Goal: Task Accomplishment & Management: Complete application form

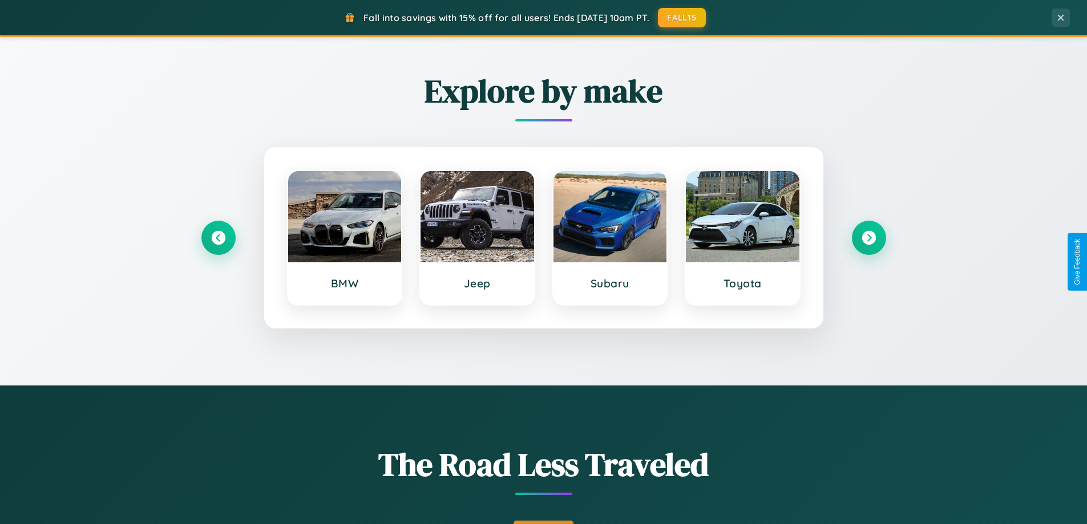
scroll to position [785, 0]
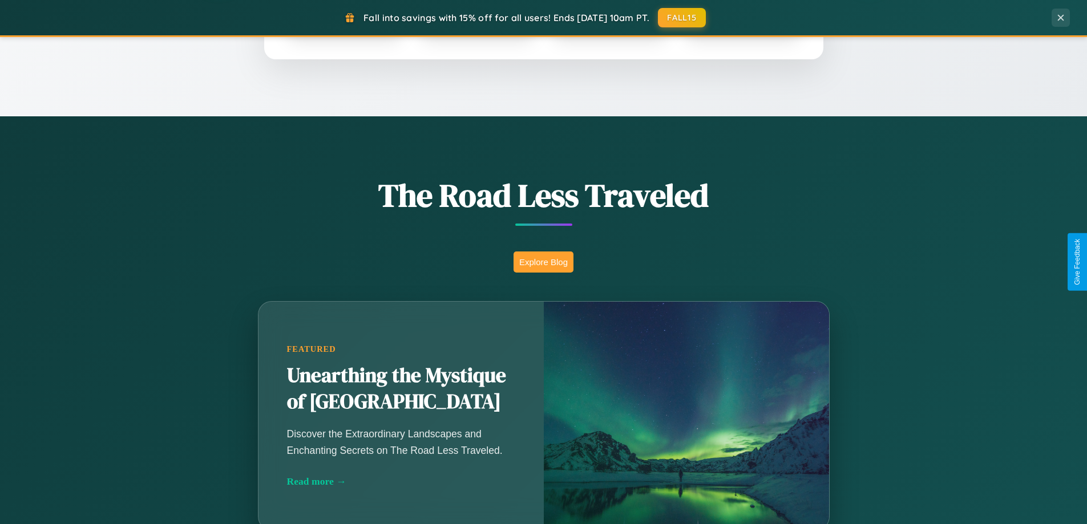
click at [543, 262] on button "Explore Blog" at bounding box center [543, 262] width 60 height 21
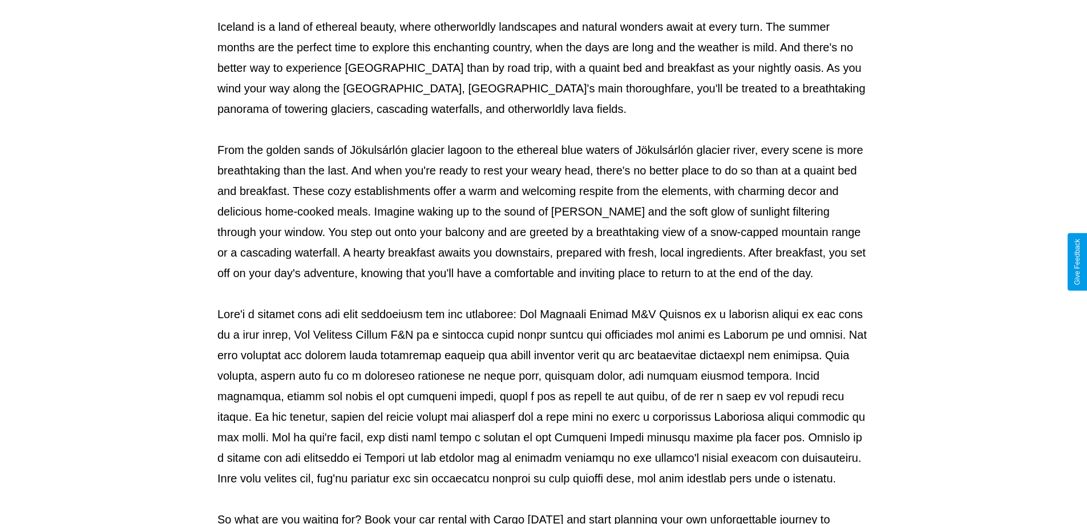
scroll to position [369, 0]
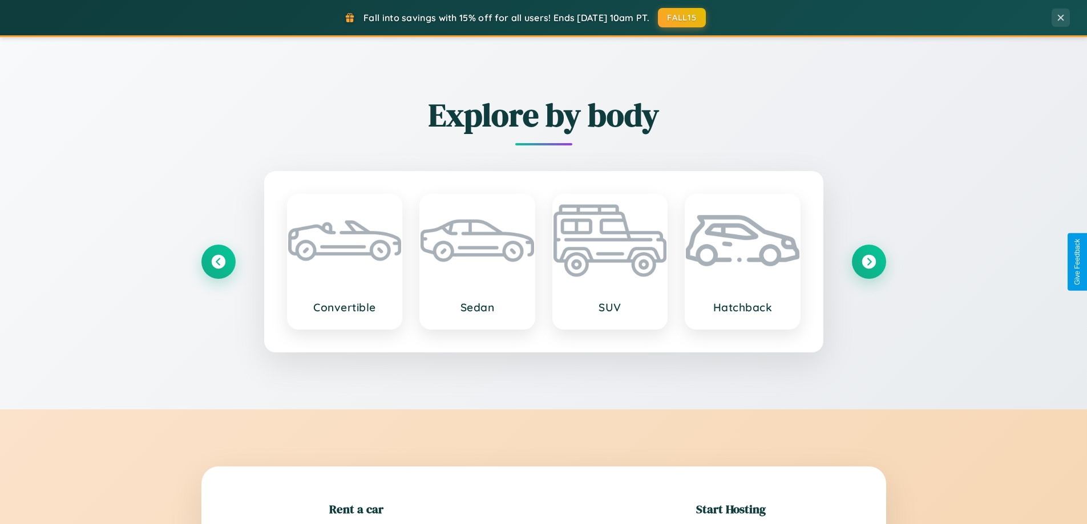
scroll to position [246, 0]
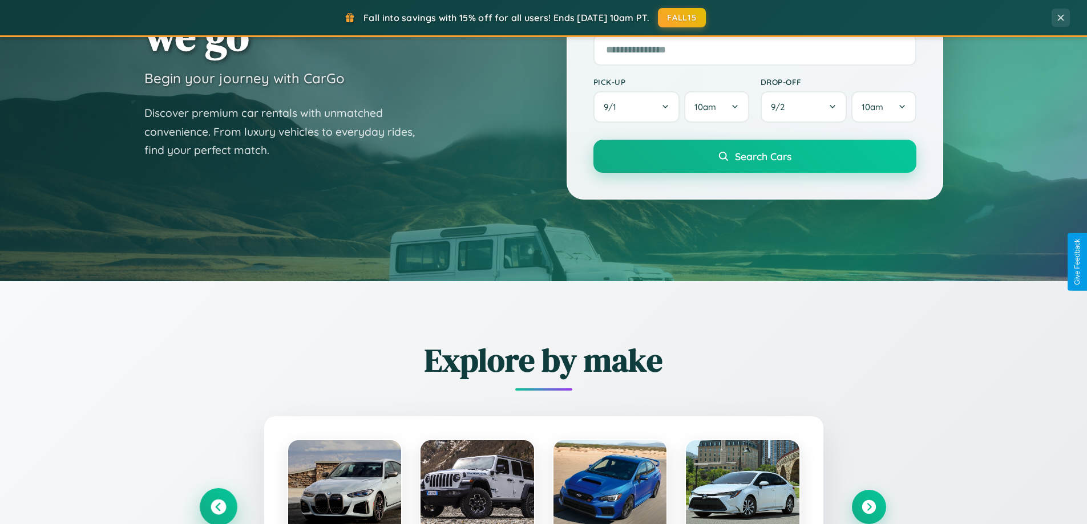
click at [218, 507] on icon at bounding box center [217, 507] width 15 height 15
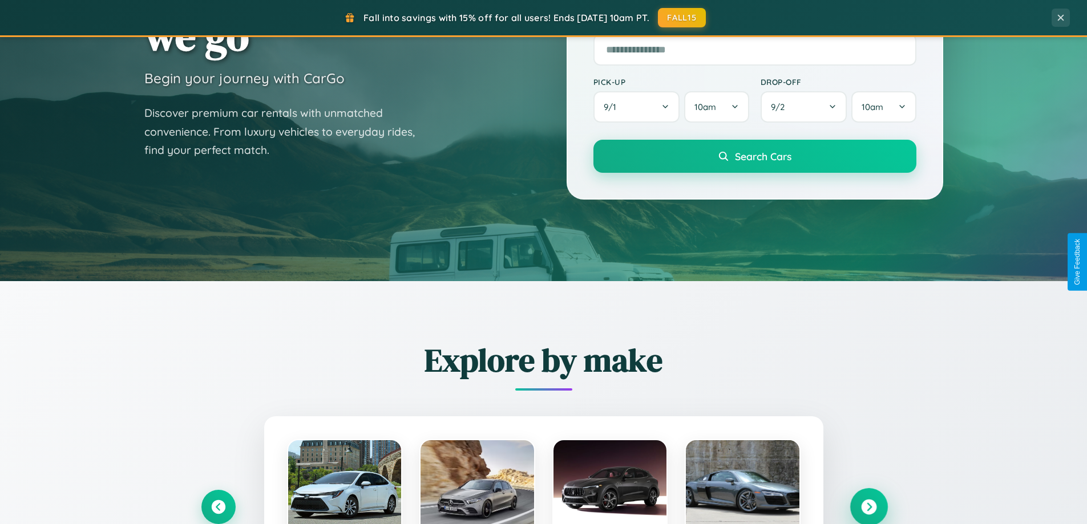
click at [868, 507] on icon at bounding box center [868, 507] width 15 height 15
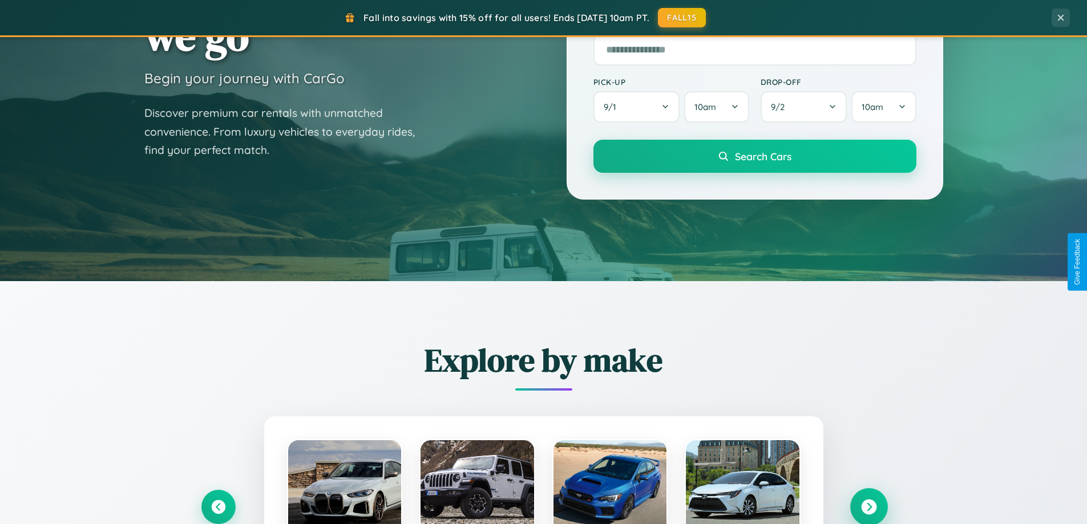
click at [868, 506] on icon at bounding box center [868, 507] width 15 height 15
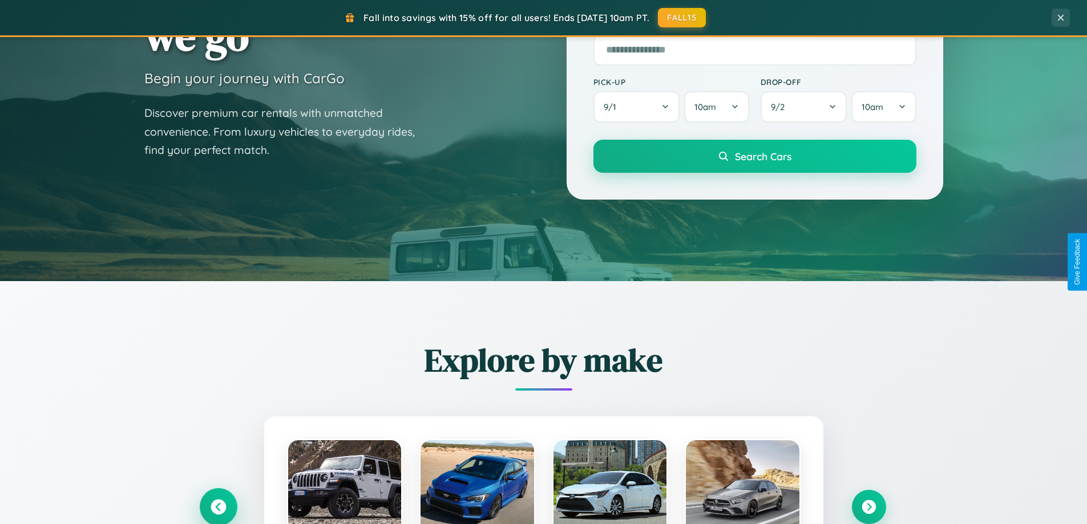
click at [218, 507] on icon at bounding box center [217, 507] width 15 height 15
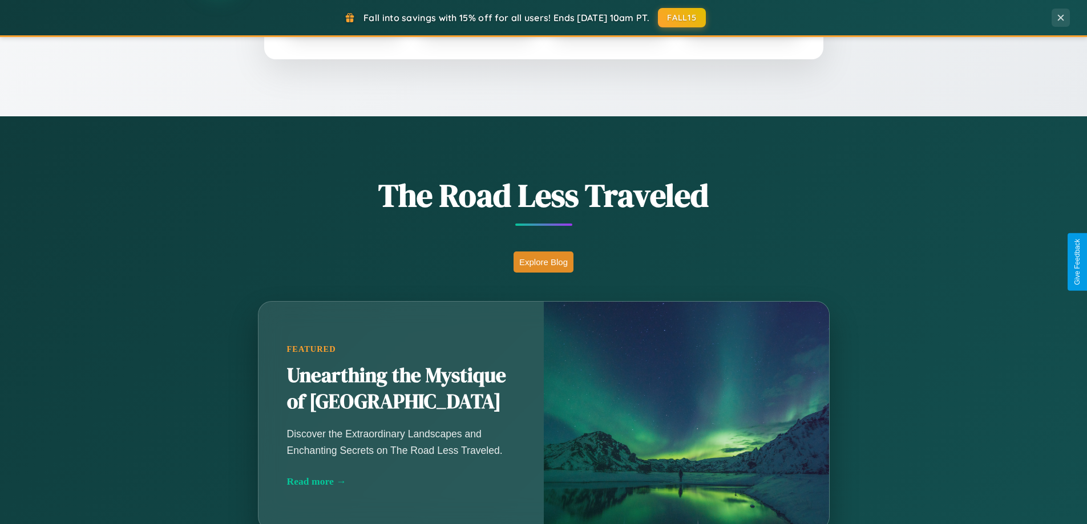
scroll to position [1833, 0]
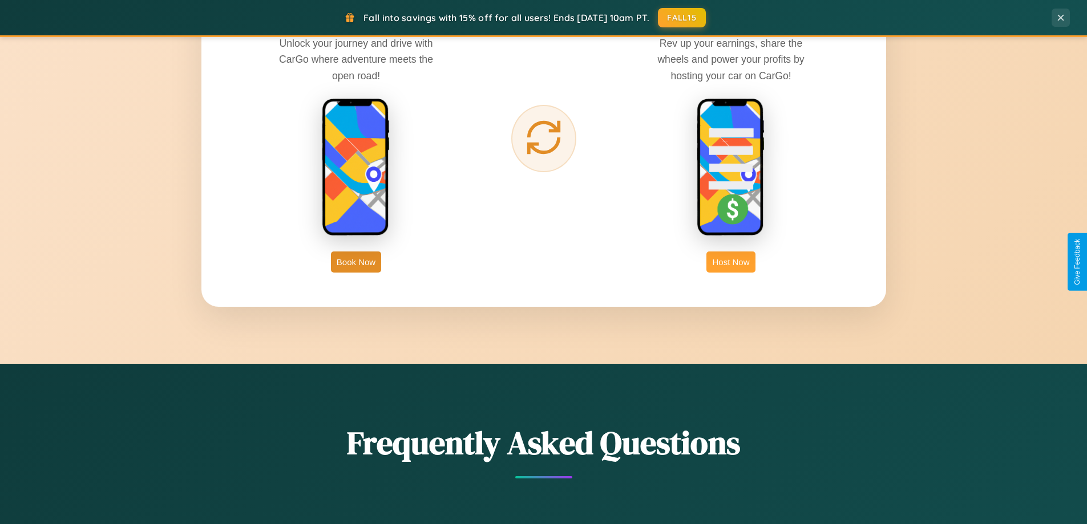
click at [731, 262] on button "Host Now" at bounding box center [730, 262] width 48 height 21
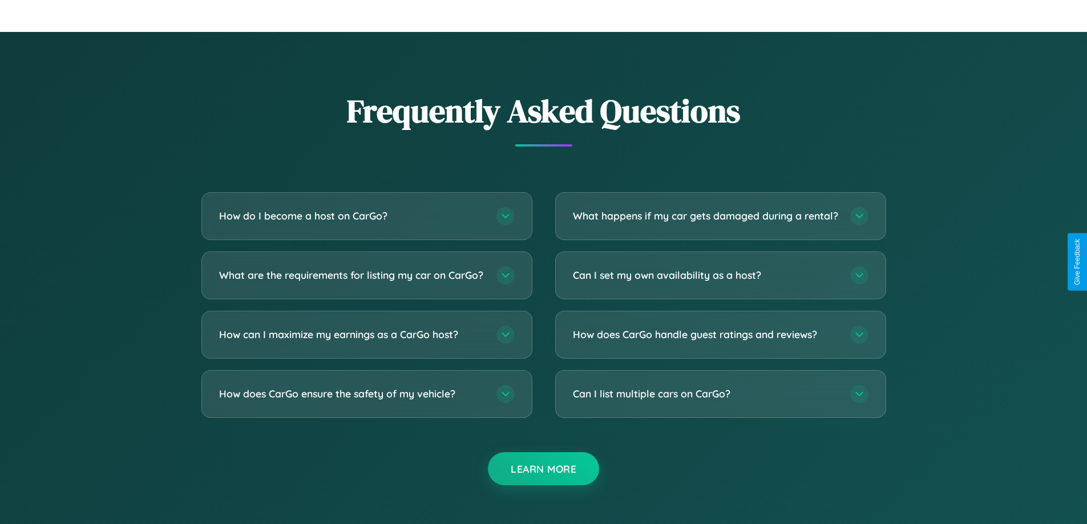
scroll to position [1542, 0]
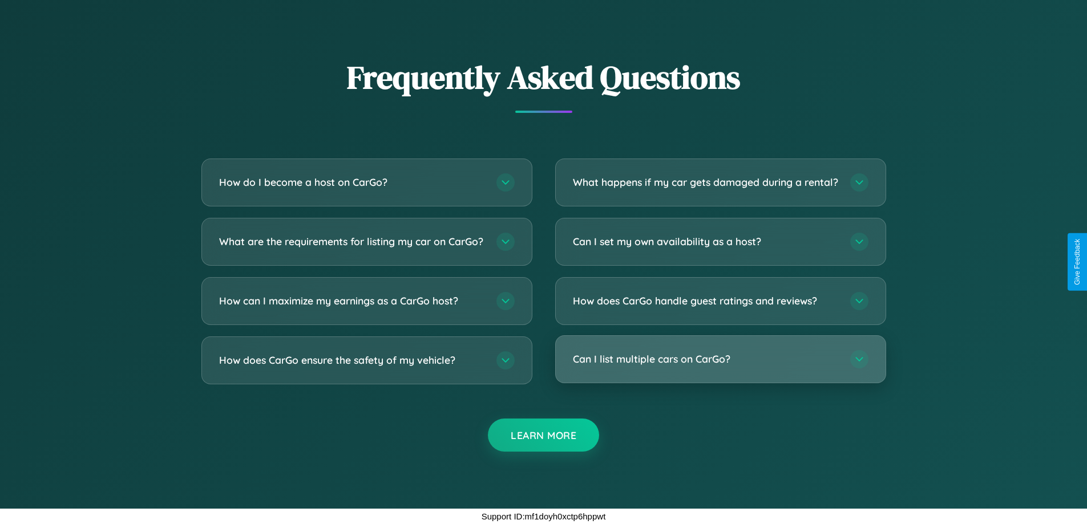
click at [720, 359] on h3 "Can I list multiple cars on CarGo?" at bounding box center [706, 359] width 266 height 14
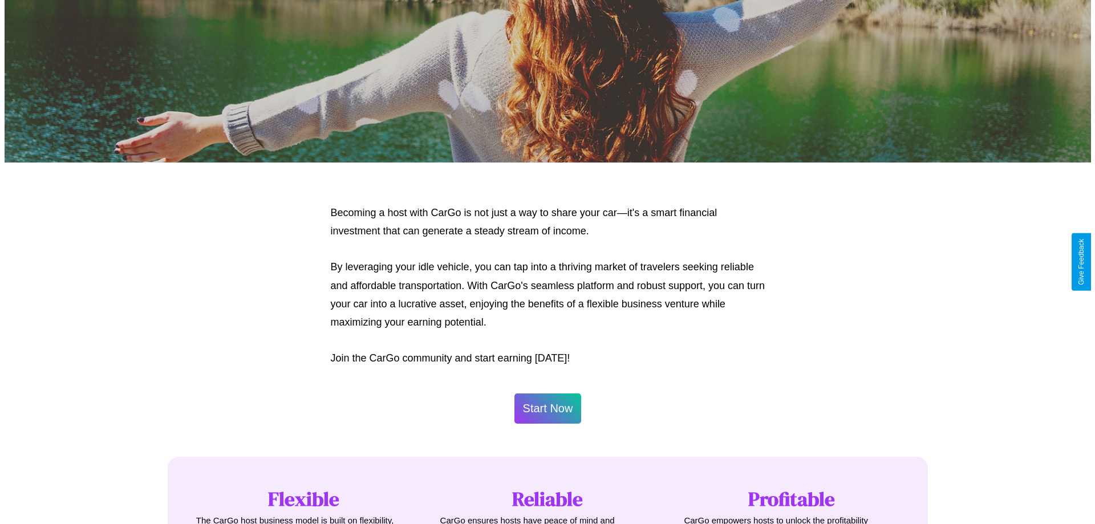
scroll to position [0, 0]
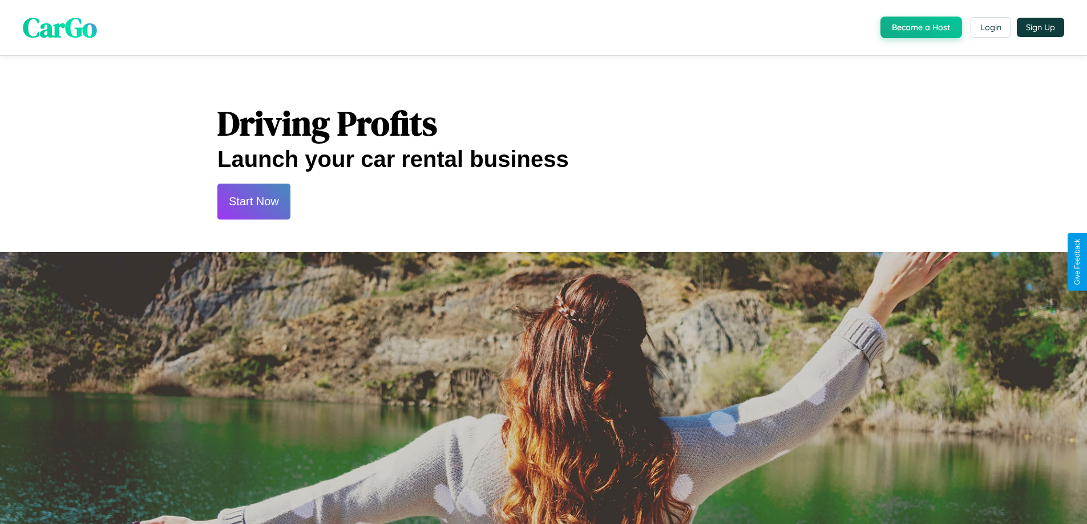
click at [253, 201] on button "Start Now" at bounding box center [253, 202] width 73 height 36
